Goal: Navigation & Orientation: Find specific page/section

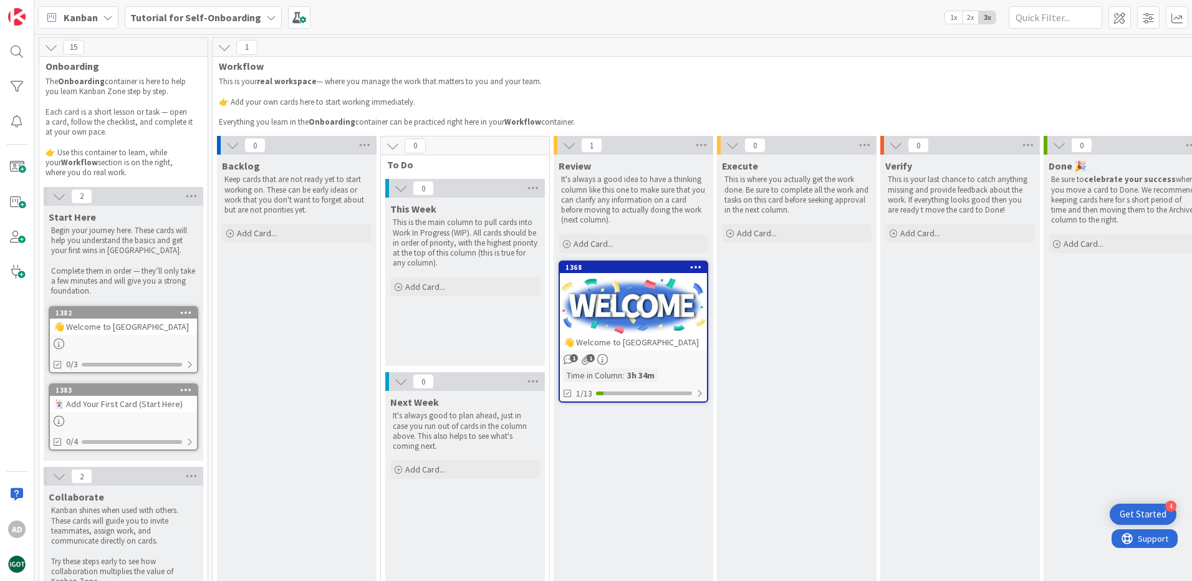
click at [696, 268] on icon at bounding box center [696, 266] width 12 height 9
